Goal: Information Seeking & Learning: Check status

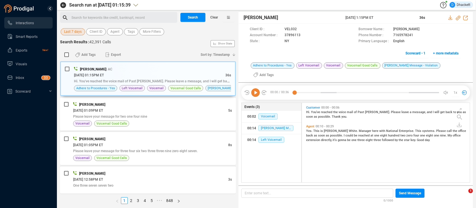
scroll to position [86, 165]
click at [79, 33] on span "Last 7 days" at bounding box center [73, 31] width 18 height 7
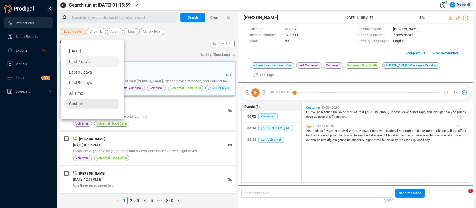
click at [82, 104] on span "Custom" at bounding box center [76, 103] width 14 height 5
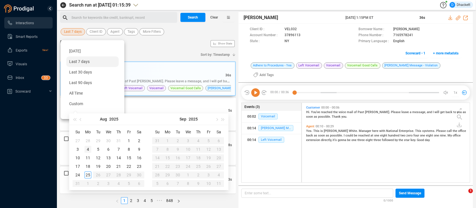
type input "[DATE]"
click at [88, 148] on div "4" at bounding box center [87, 149] width 7 height 7
type input "[DATE]"
click at [89, 150] on div "4" at bounding box center [87, 149] width 7 height 7
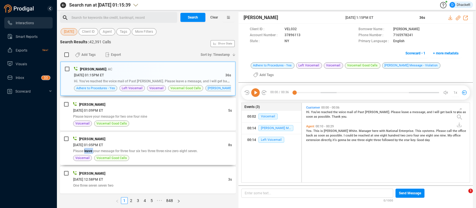
click at [89, 150] on span "Please leave your message for three four six two three three nine zero eight se…" at bounding box center [135, 151] width 125 height 4
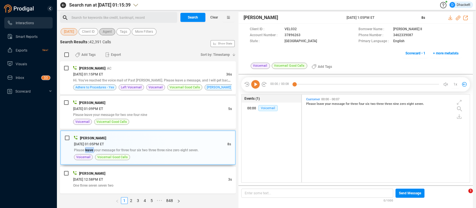
click at [106, 33] on span "Agent" at bounding box center [107, 31] width 9 height 7
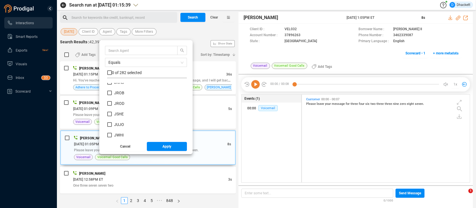
scroll to position [1439, 0]
click at [111, 120] on input "JYAN" at bounding box center [109, 120] width 5 height 5
checkbox input "true"
click at [164, 145] on span "Apply" at bounding box center [166, 146] width 9 height 9
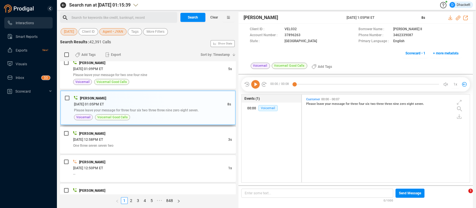
scroll to position [80, 0]
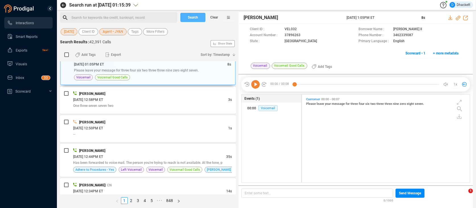
click at [193, 16] on span "Search" at bounding box center [193, 17] width 10 height 9
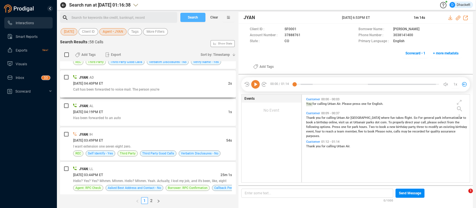
scroll to position [936, 0]
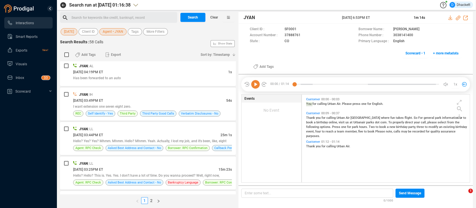
drag, startPoint x: 407, startPoint y: 158, endPoint x: 379, endPoint y: 171, distance: 30.9
click at [407, 158] on div "Customer 00:00 - 00:03 You for calling Urban Air. Please press one for English.…" at bounding box center [387, 139] width 165 height 86
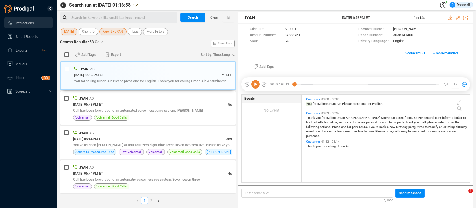
scroll to position [0, 0]
click at [252, 86] on icon at bounding box center [255, 84] width 9 height 9
click at [256, 84] on icon at bounding box center [255, 84] width 9 height 9
click at [255, 82] on icon at bounding box center [255, 84] width 9 height 9
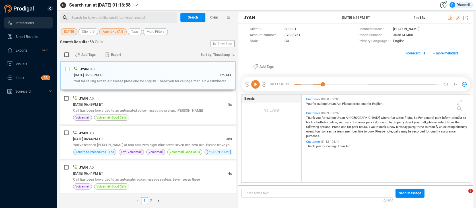
click at [253, 83] on icon at bounding box center [255, 84] width 9 height 9
click at [329, 52] on div "Client ID : SF0001 Borrower Name : [PERSON_NAME] Account Number : 37888761 Phon…" at bounding box center [355, 43] width 234 height 38
